Goal: Information Seeking & Learning: Find specific fact

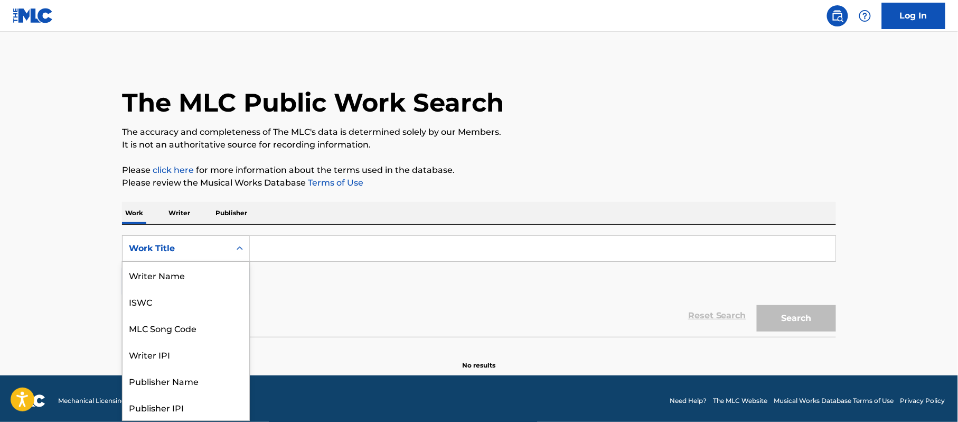
click at [227, 242] on div "Work Title" at bounding box center [177, 248] width 108 height 20
click at [197, 273] on div "MLC Song Code" at bounding box center [186, 274] width 127 height 26
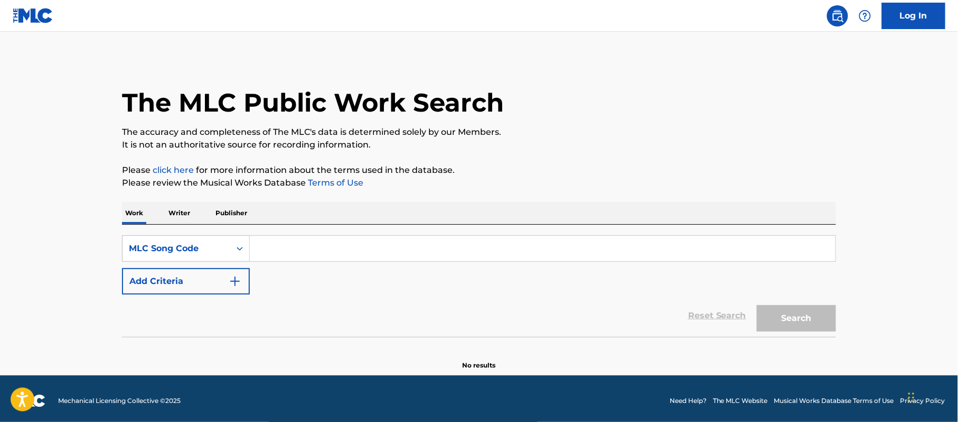
click at [302, 256] on input "Search Form" at bounding box center [543, 248] width 586 height 25
paste input "BV8AF6"
type input "BV8AF6"
click at [793, 316] on button "Search" at bounding box center [796, 318] width 79 height 26
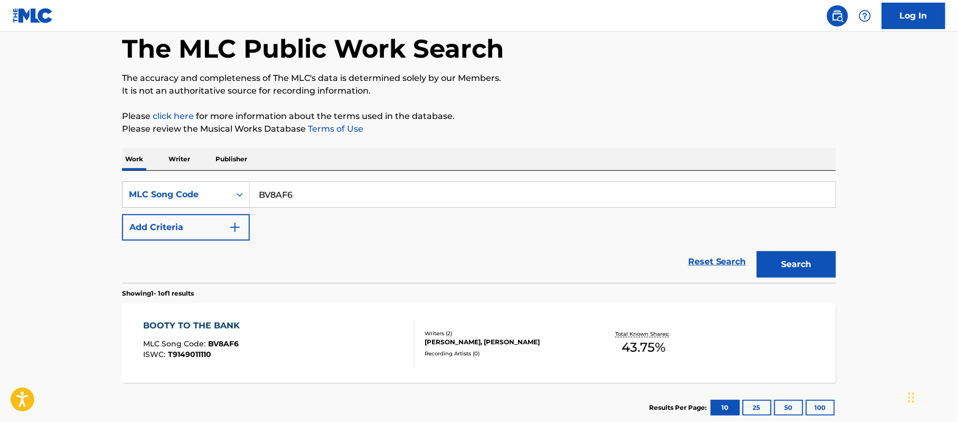
scroll to position [70, 0]
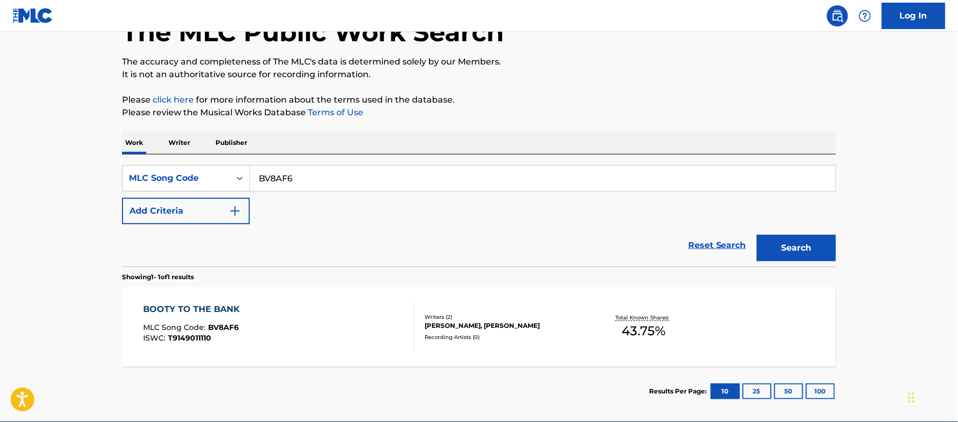
click at [208, 309] on div "BOOTY TO THE BANK" at bounding box center [195, 309] width 102 height 13
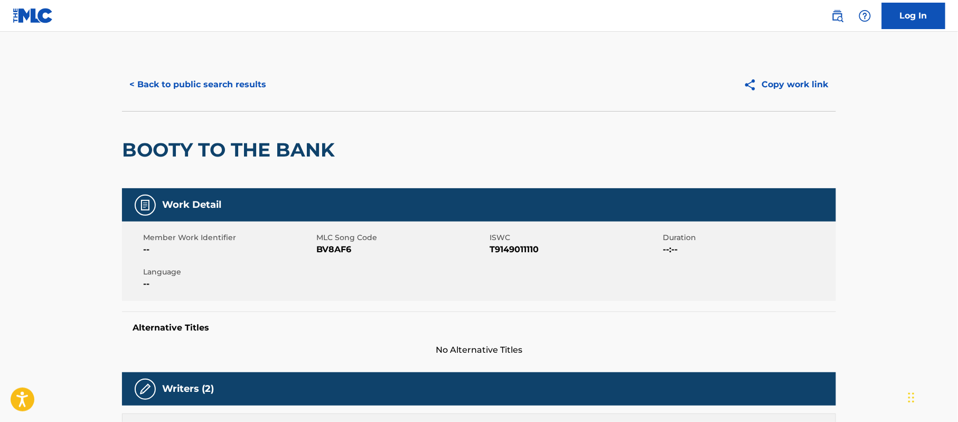
click at [137, 82] on button "< Back to public search results" at bounding box center [198, 84] width 152 height 26
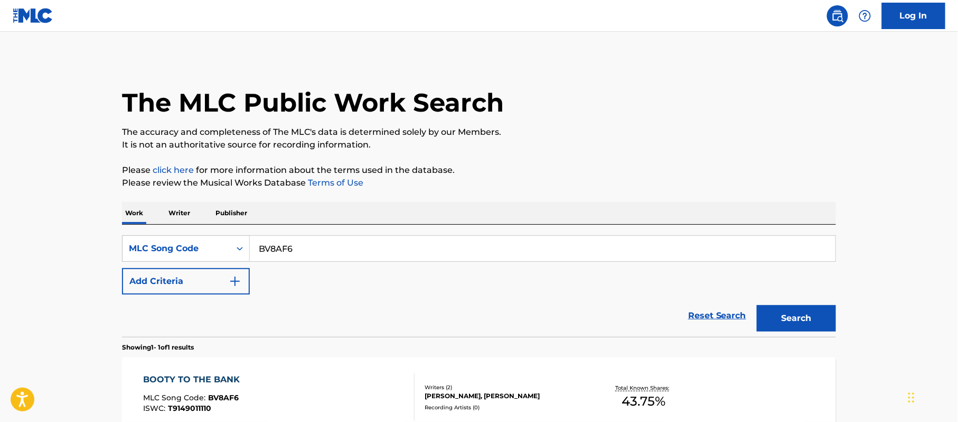
scroll to position [70, 0]
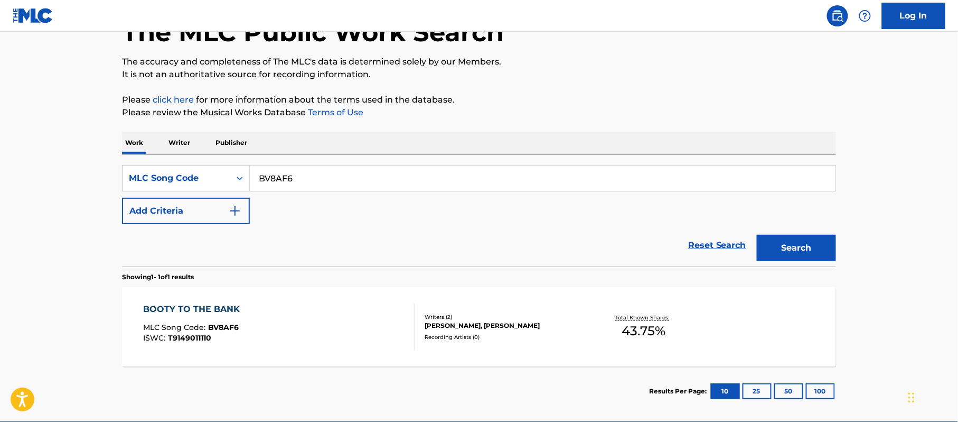
click at [271, 173] on input "BV8AF6" at bounding box center [543, 177] width 586 height 25
paste input "SV940Y"
type input "SV940Y"
click at [807, 244] on button "Search" at bounding box center [796, 248] width 79 height 26
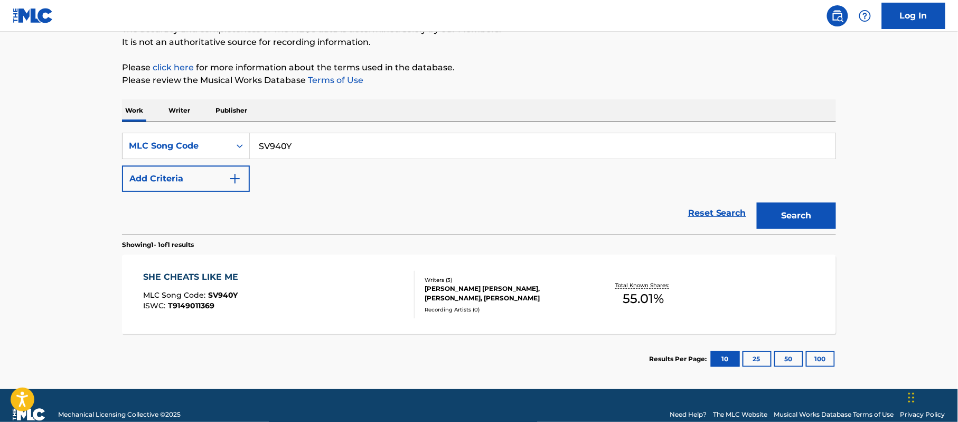
scroll to position [120, 0]
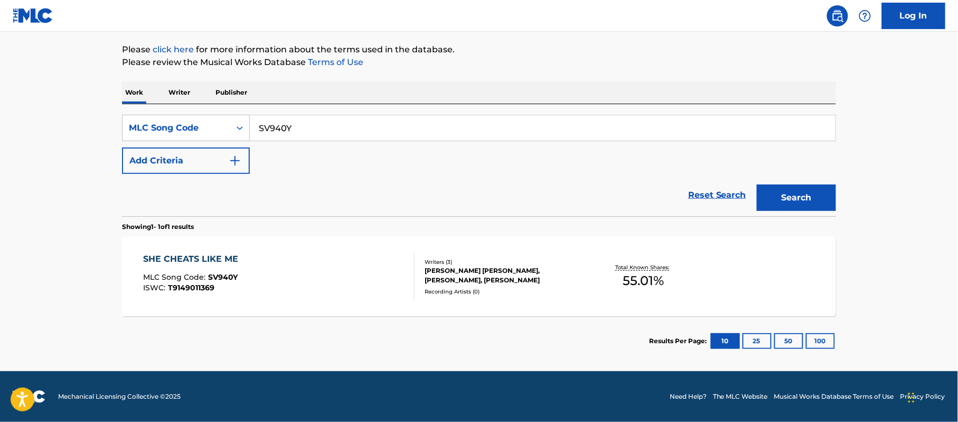
click at [190, 256] on div "SHE CHEATS LIKE ME" at bounding box center [194, 259] width 100 height 13
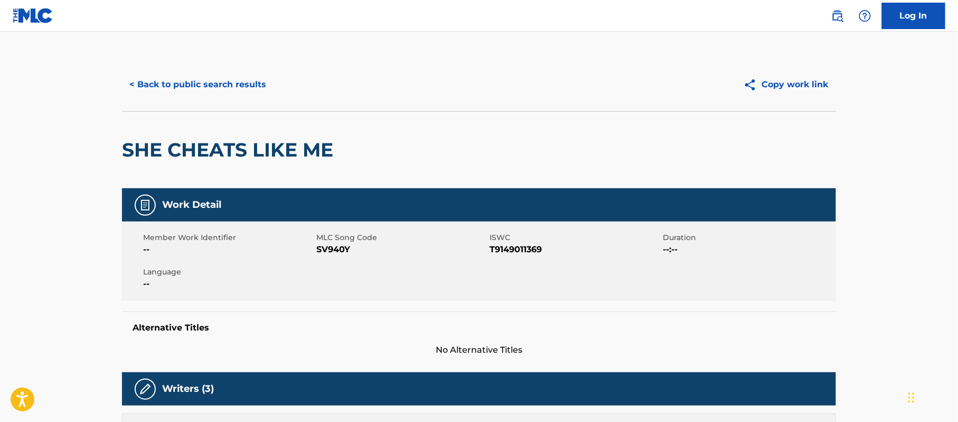
click at [158, 80] on button "< Back to public search results" at bounding box center [198, 84] width 152 height 26
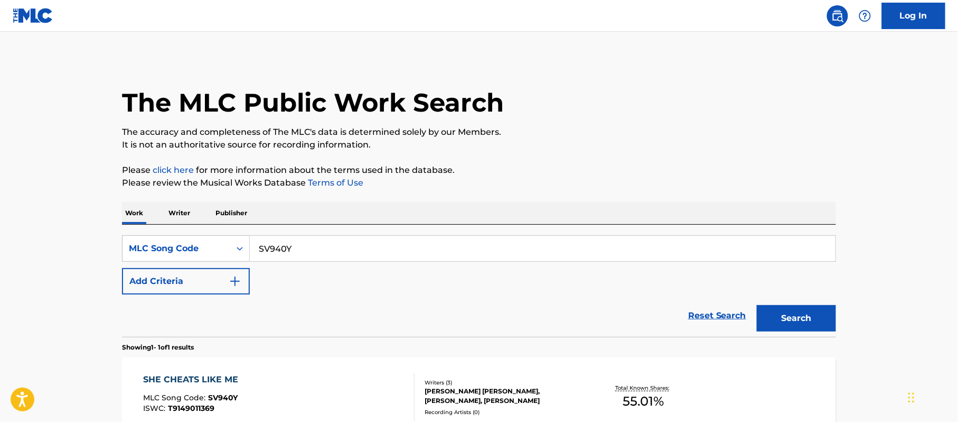
scroll to position [93, 0]
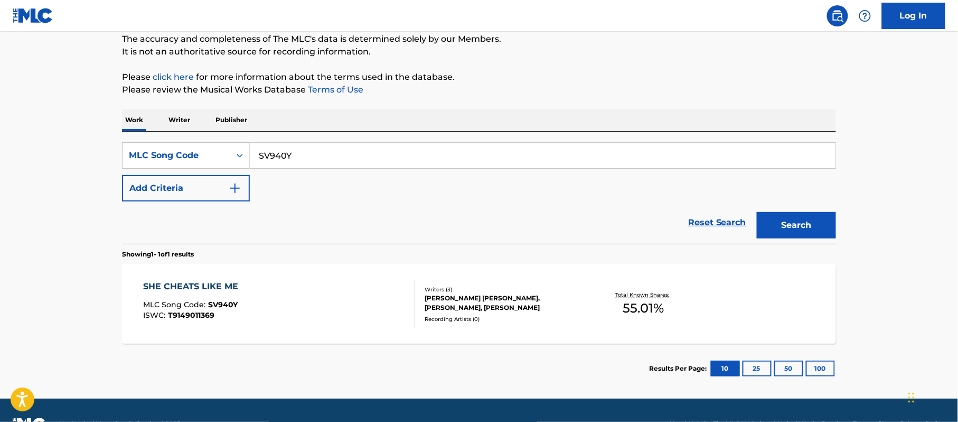
click at [265, 153] on input "SV940Y" at bounding box center [543, 155] width 586 height 25
paste input "Z0988X"
type input "Z0988X"
click at [807, 221] on button "Search" at bounding box center [796, 225] width 79 height 26
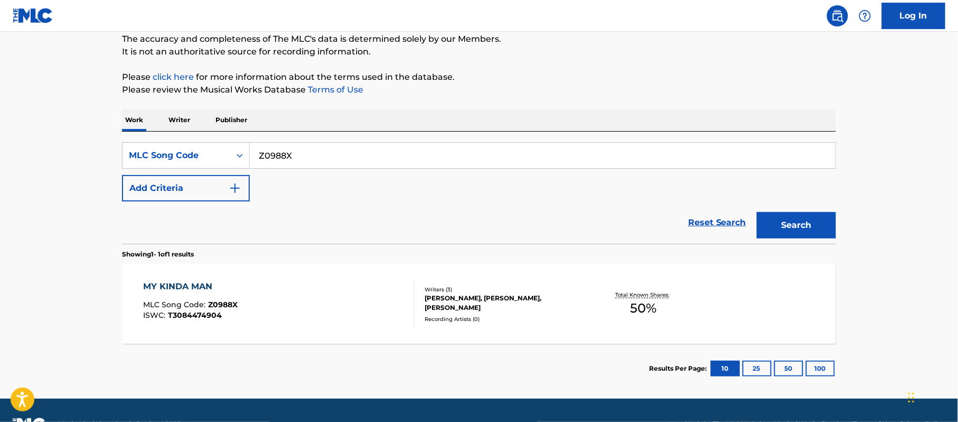
click at [202, 287] on div "MY KINDA MAN" at bounding box center [191, 286] width 95 height 13
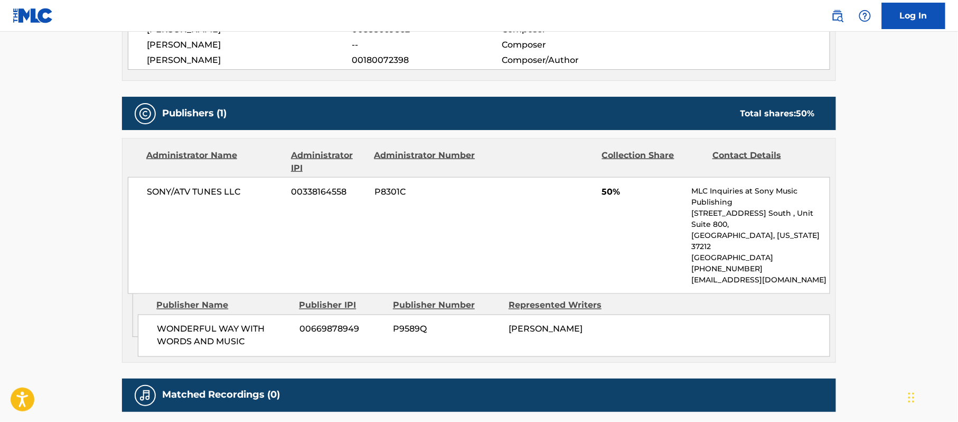
scroll to position [419, 0]
